Goal: Navigation & Orientation: Go to known website

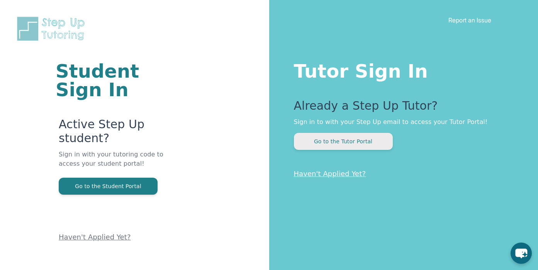
click at [334, 144] on button "Go to the Tutor Portal" at bounding box center [343, 141] width 99 height 17
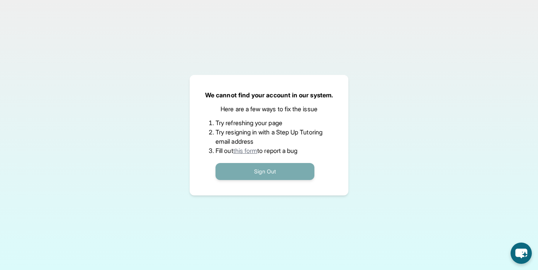
click at [254, 174] on button "Sign Out" at bounding box center [264, 171] width 99 height 17
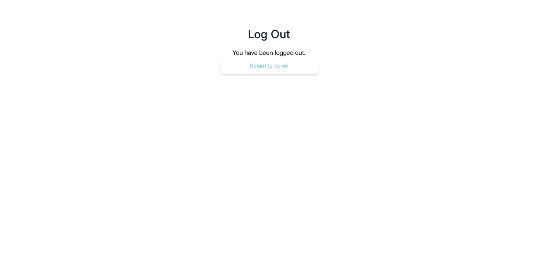
click at [267, 71] on button "Return to home" at bounding box center [269, 65] width 99 height 17
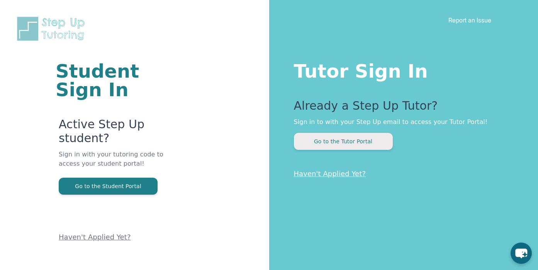
click at [329, 141] on button "Go to the Tutor Portal" at bounding box center [343, 141] width 99 height 17
